Goal: Transaction & Acquisition: Purchase product/service

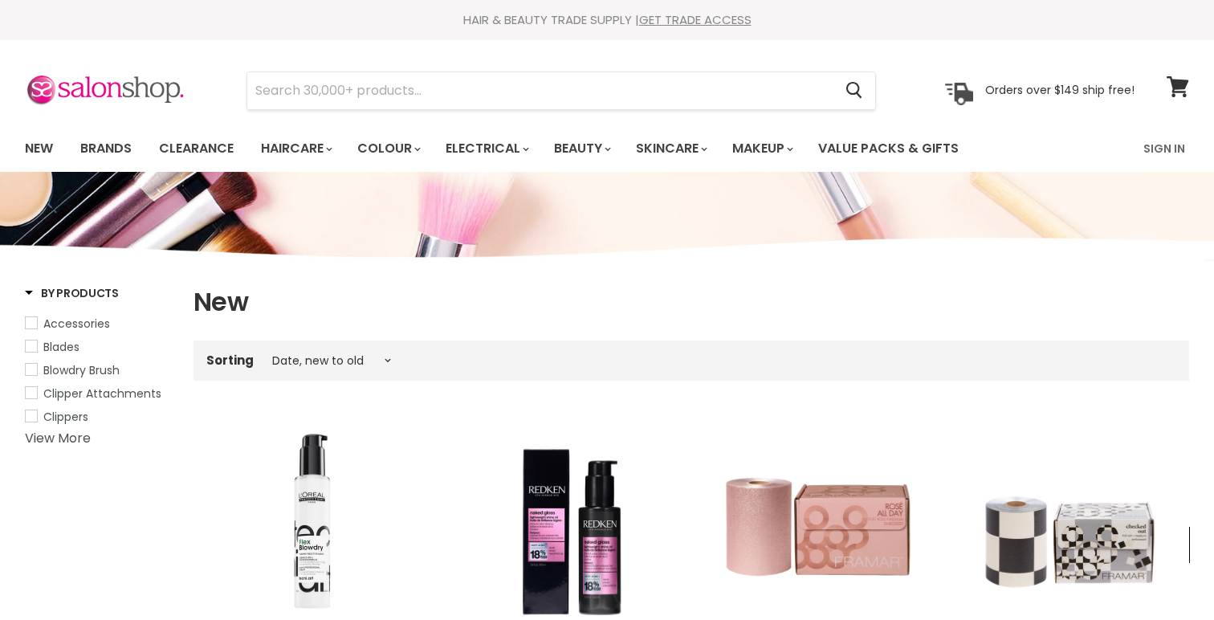
select select "created-descending"
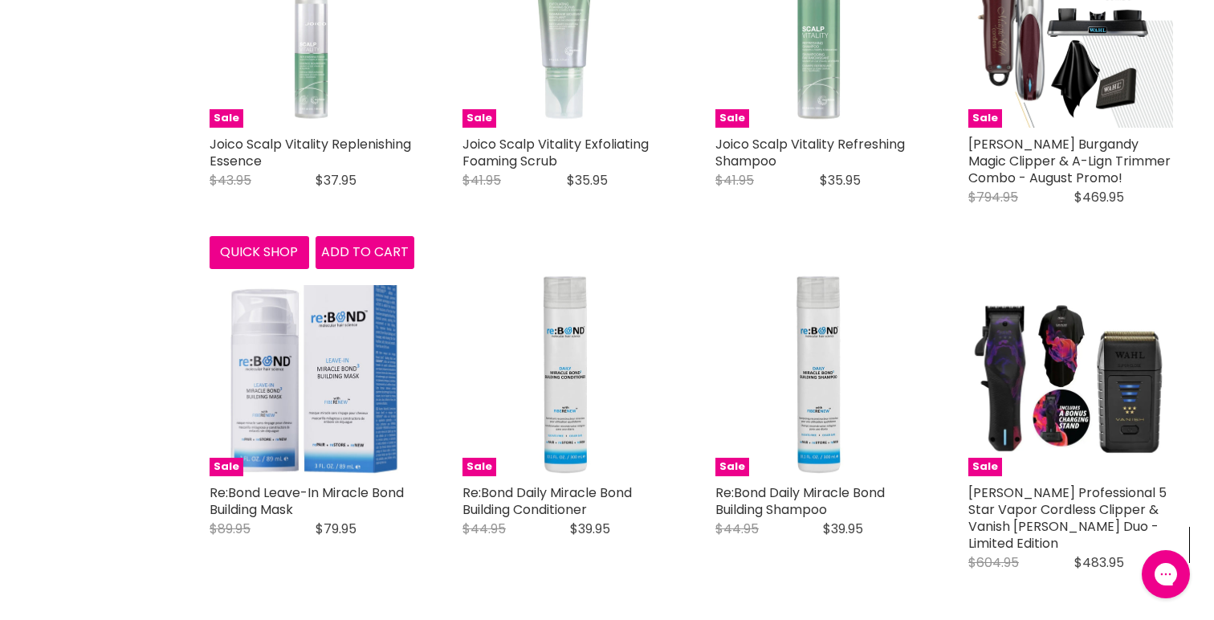
scroll to position [848, 0]
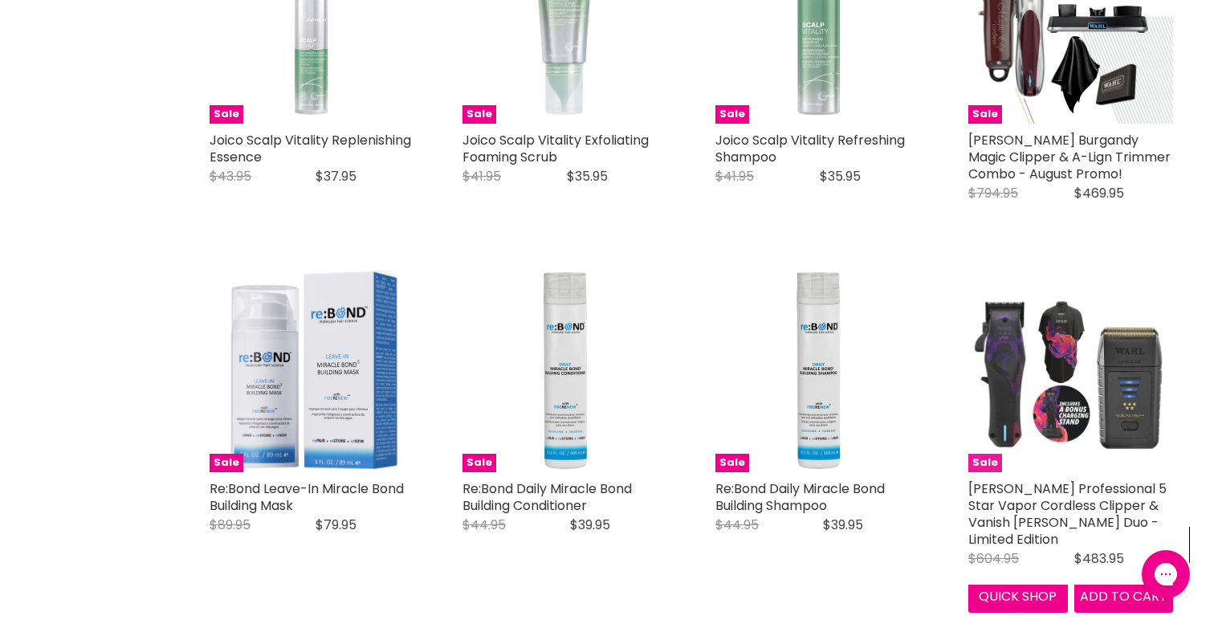
click at [1009, 370] on img "Main content" at bounding box center [1070, 369] width 205 height 205
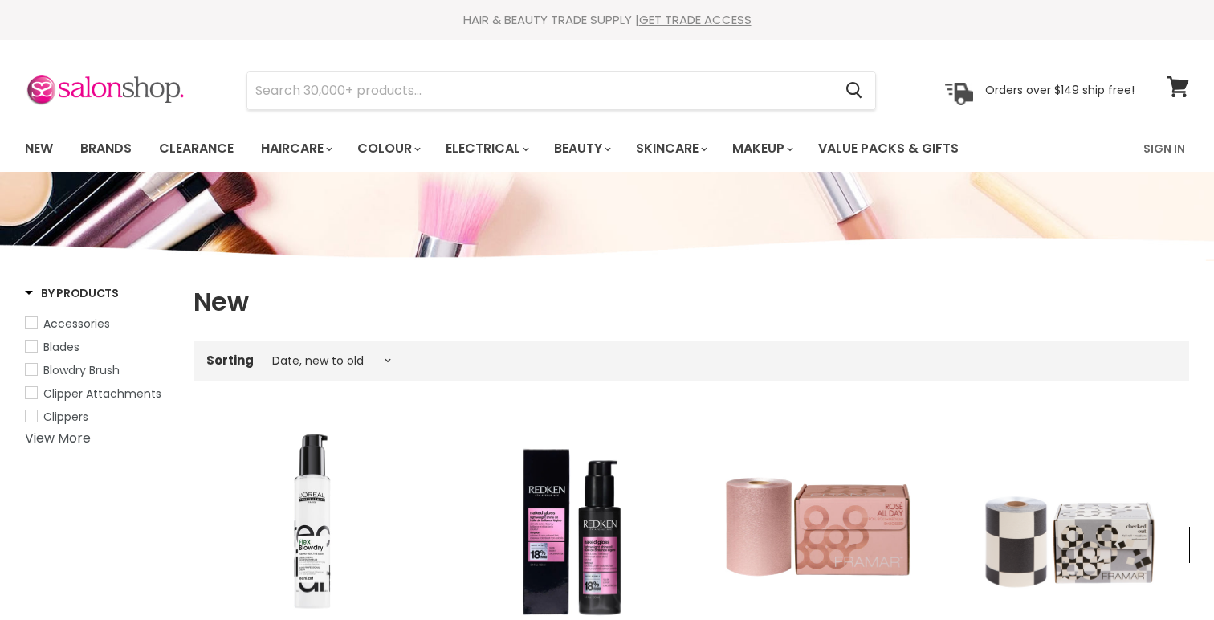
select select "created-descending"
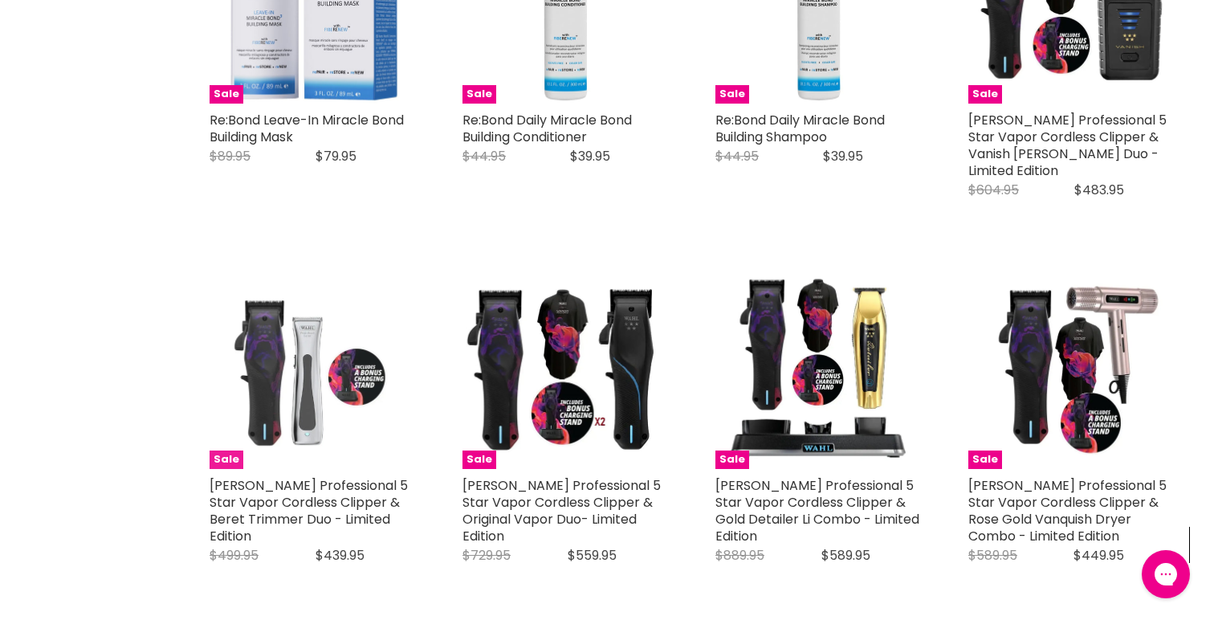
scroll to position [1214, 0]
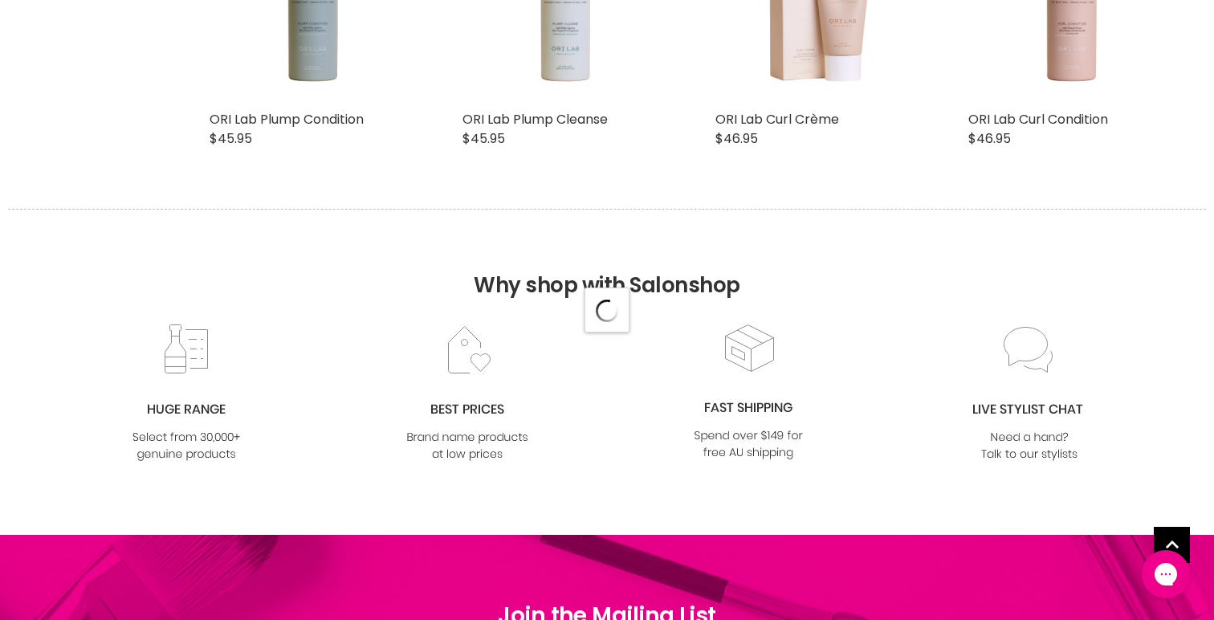
select select "created-descending"
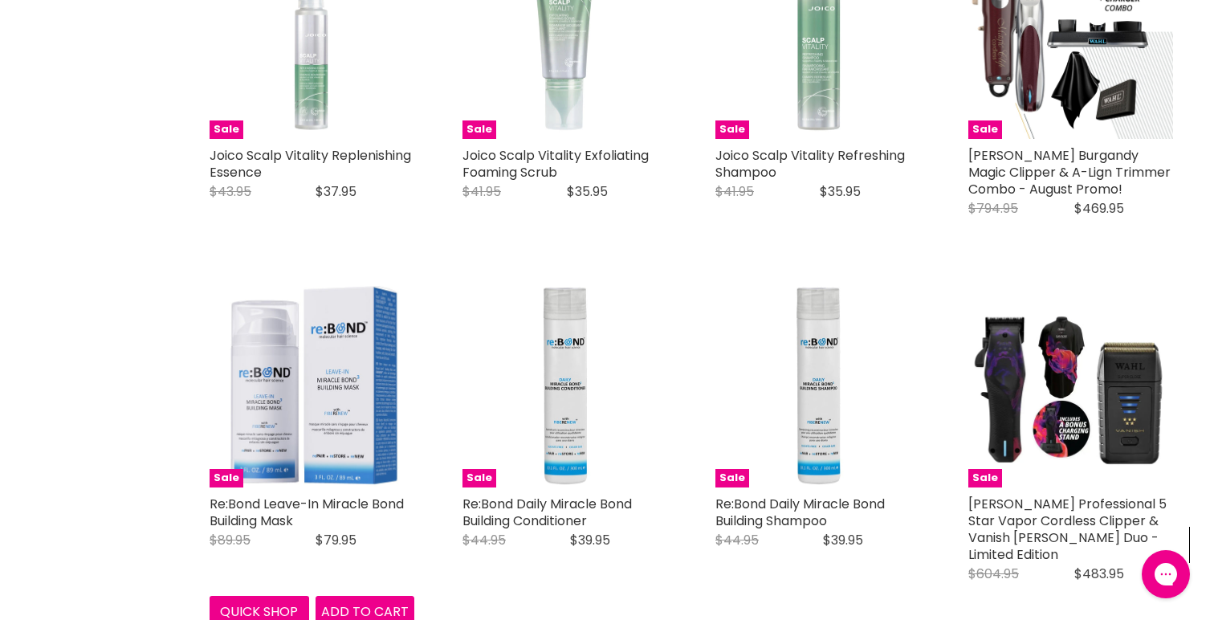
scroll to position [823, 0]
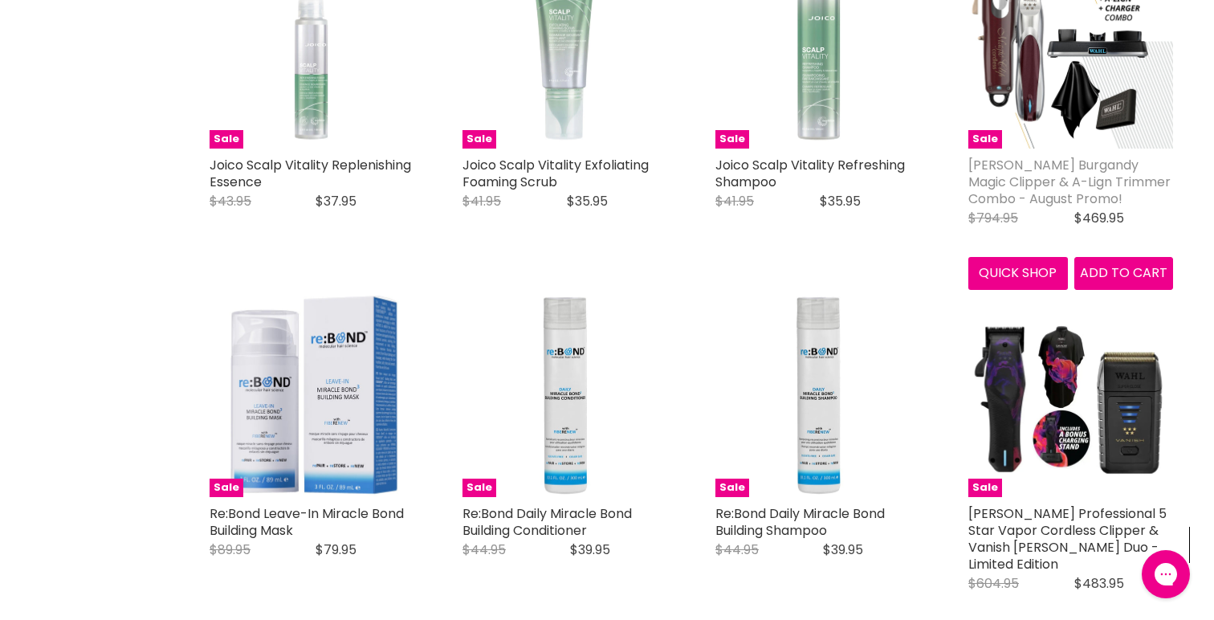
click at [1020, 157] on link "[PERSON_NAME] Burgandy Magic Clipper & A-Lign Trimmer Combo - August Promo!" at bounding box center [1069, 182] width 202 height 52
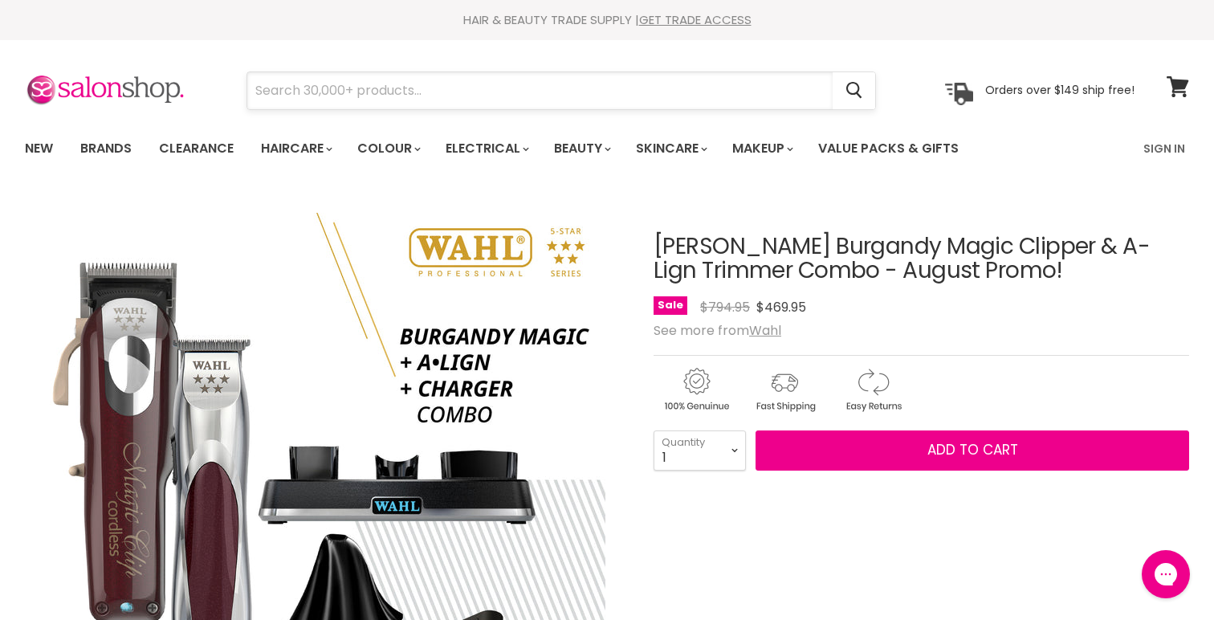
click at [472, 87] on input "Search" at bounding box center [539, 90] width 585 height 37
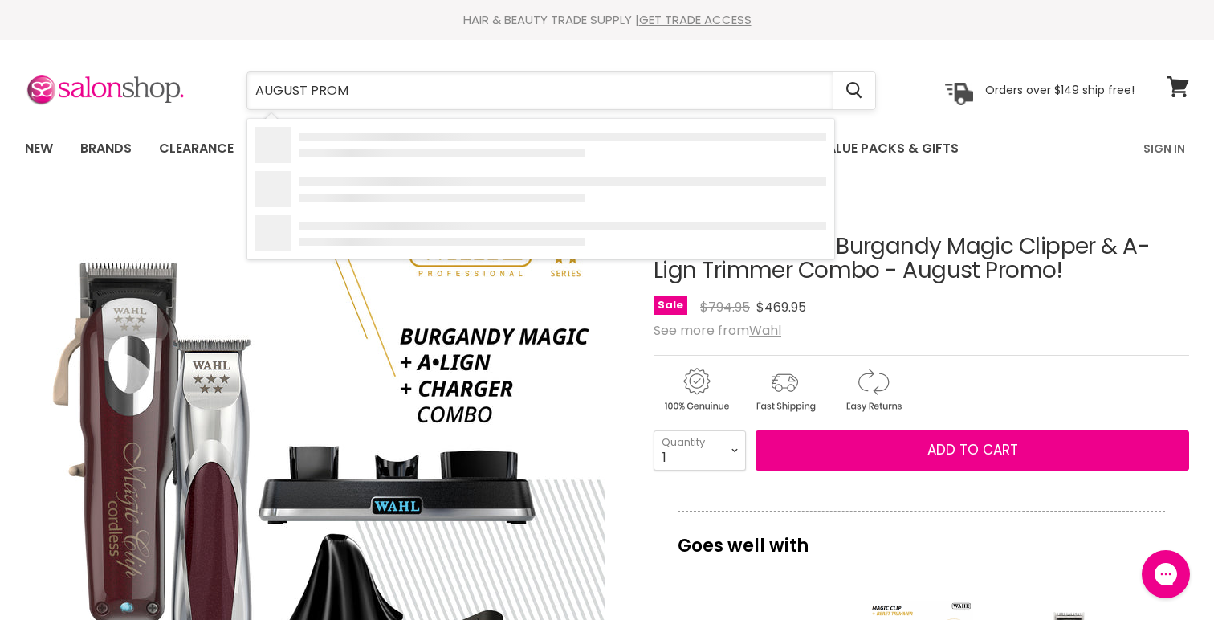
type input "AUGUST PROMO"
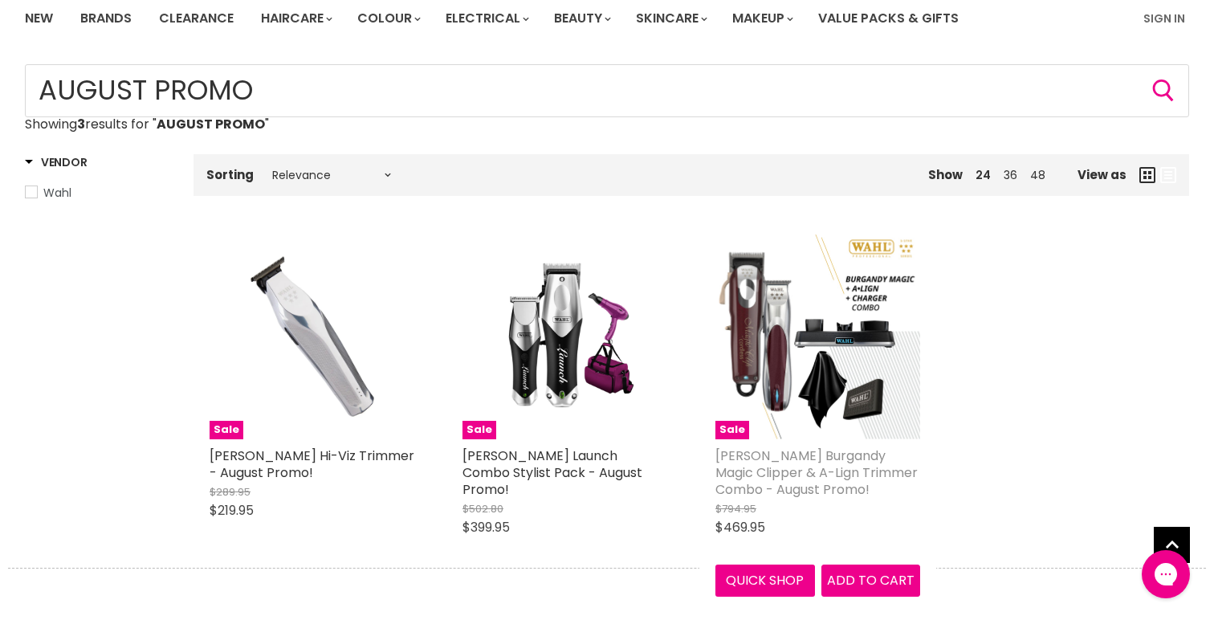
click at [755, 486] on link "[PERSON_NAME] Burgandy Magic Clipper & A-Lign Trimmer Combo - August Promo!" at bounding box center [816, 472] width 202 height 52
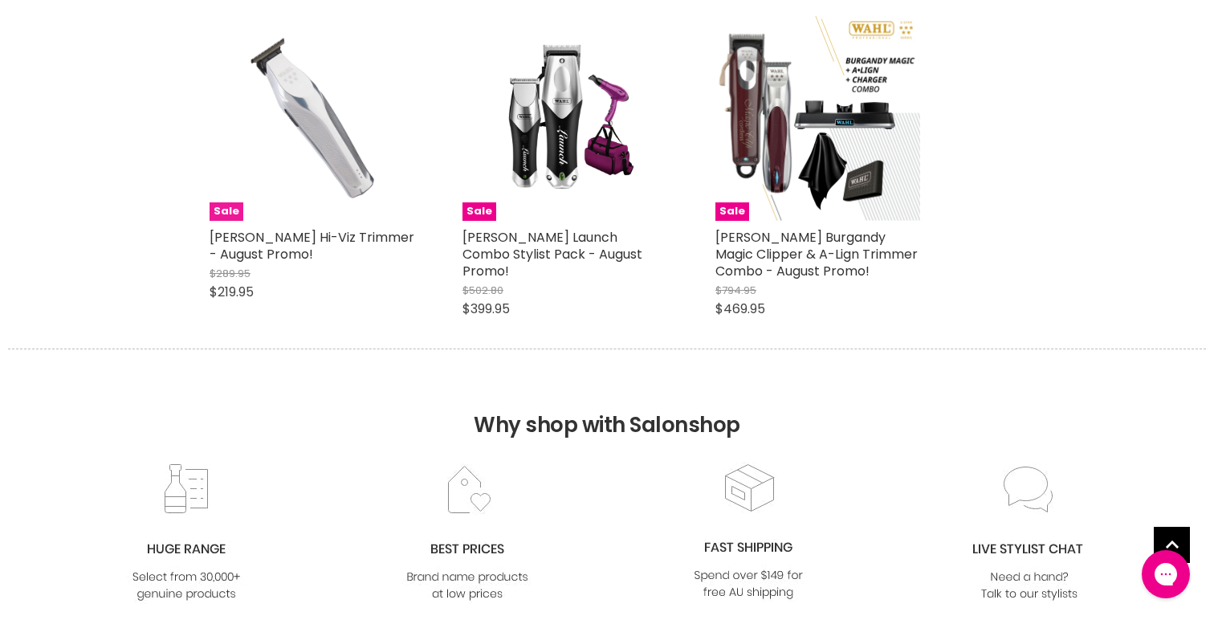
click at [335, 141] on img "Main content" at bounding box center [311, 118] width 205 height 205
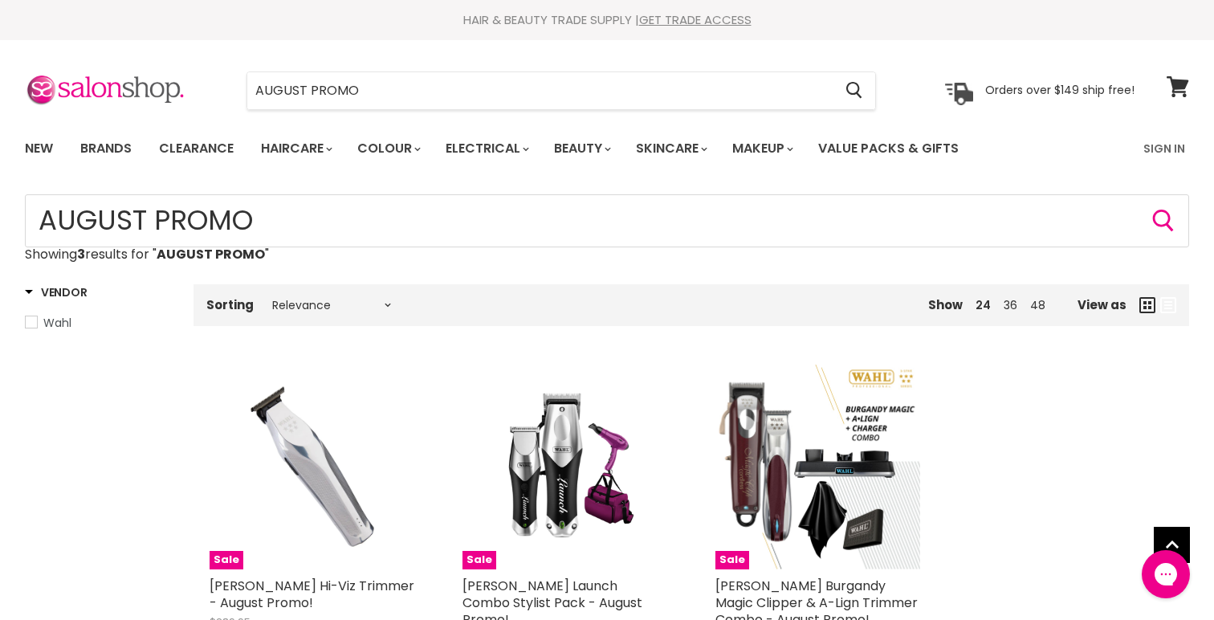
scroll to position [348, 0]
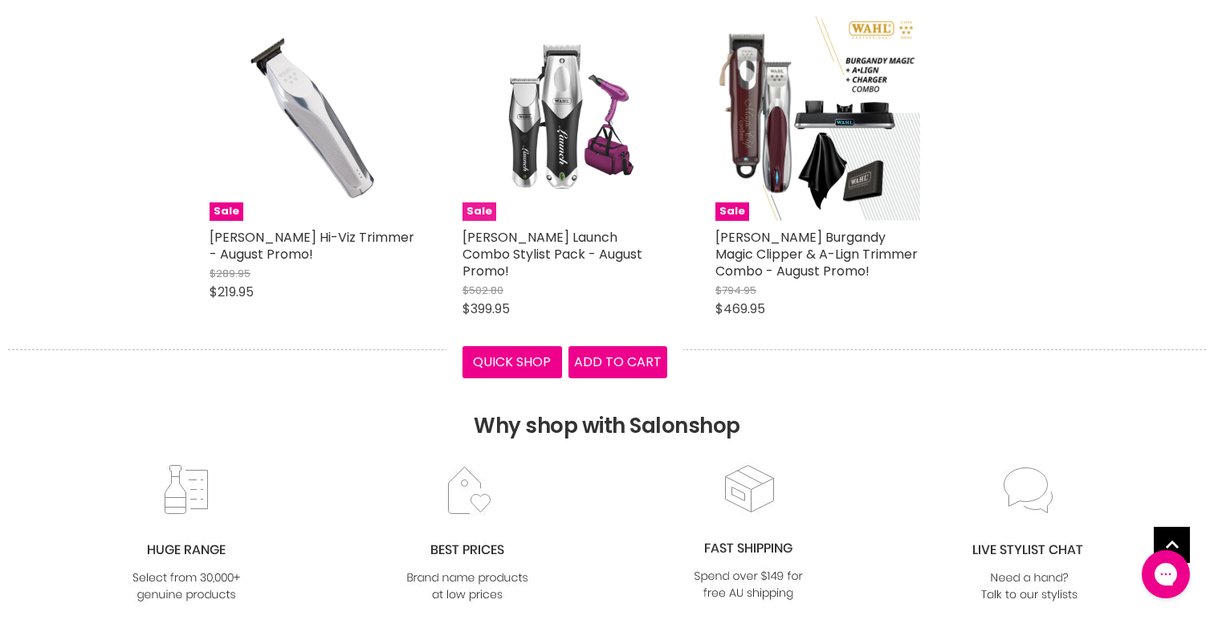
click at [561, 151] on img "Main content" at bounding box center [565, 118] width 144 height 205
